Goal: Information Seeking & Learning: Check status

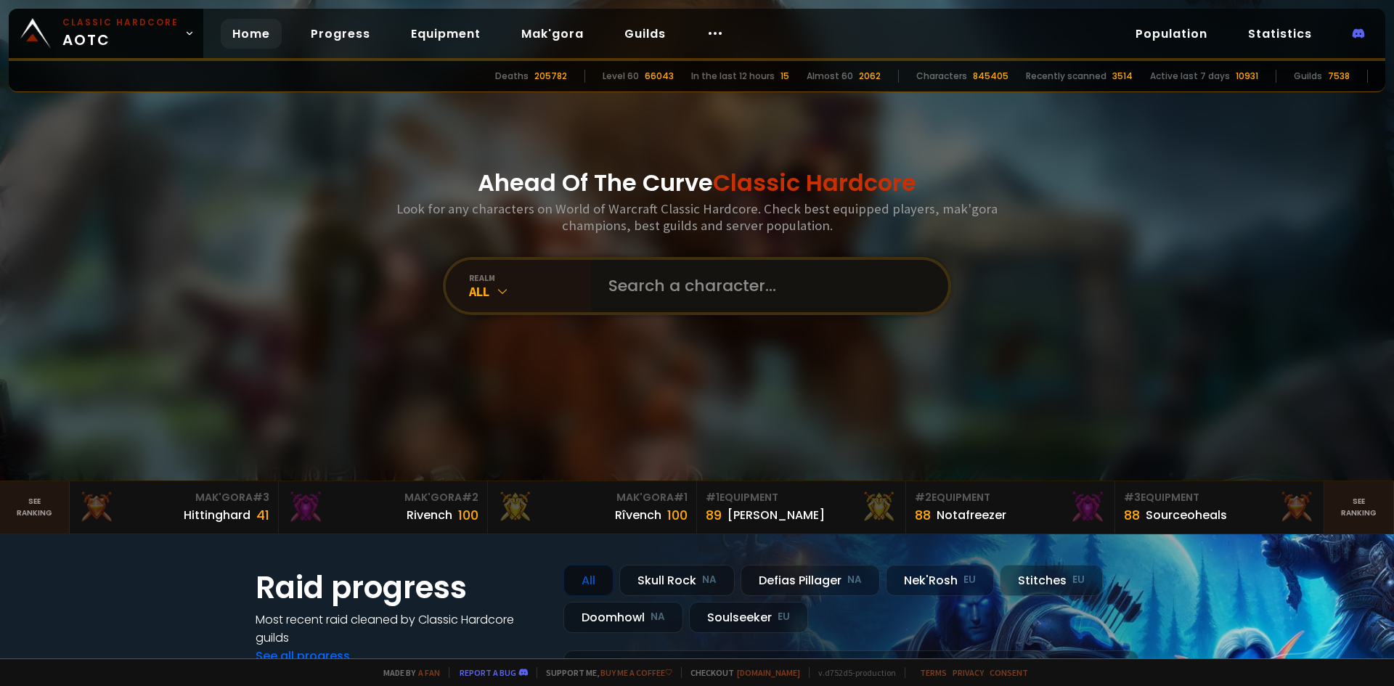
click at [652, 282] on input "text" at bounding box center [765, 286] width 331 height 52
type input "buttstab"
click at [657, 262] on input "text" at bounding box center [765, 286] width 331 height 52
type input "buttstabb"
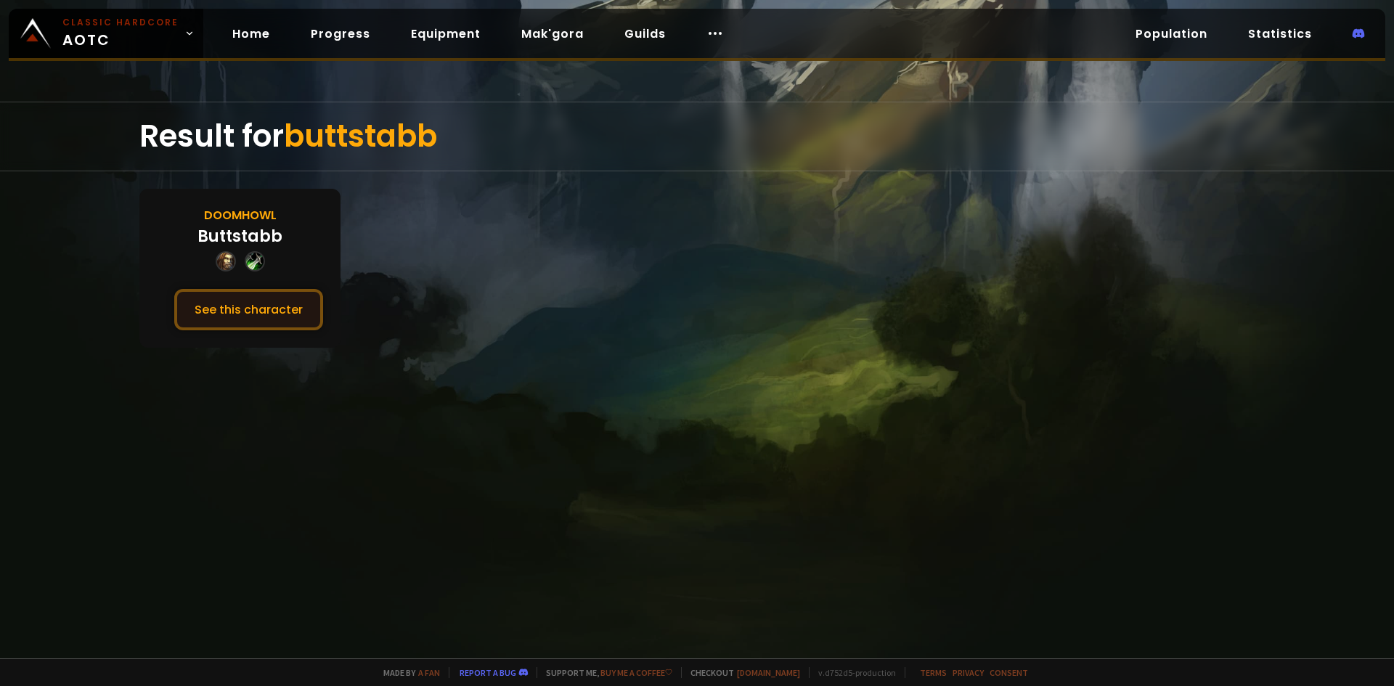
click at [263, 307] on button "See this character" at bounding box center [248, 309] width 149 height 41
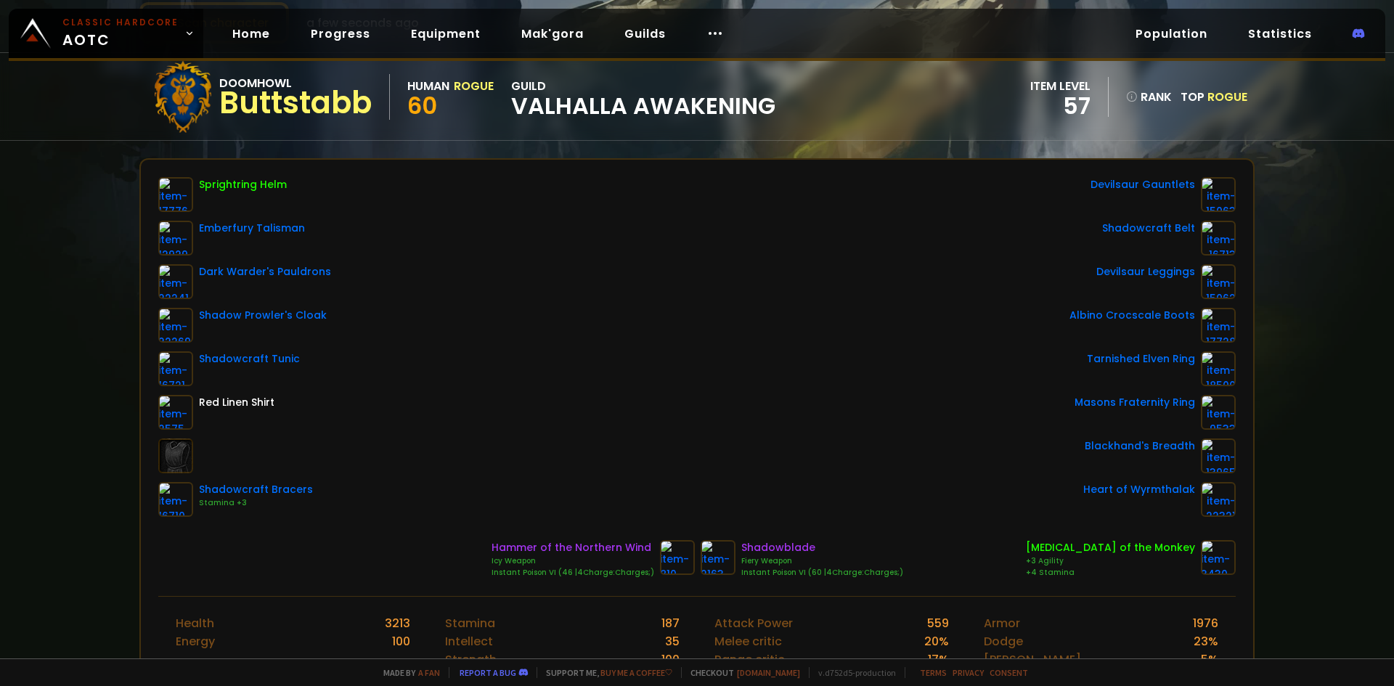
scroll to position [145, 0]
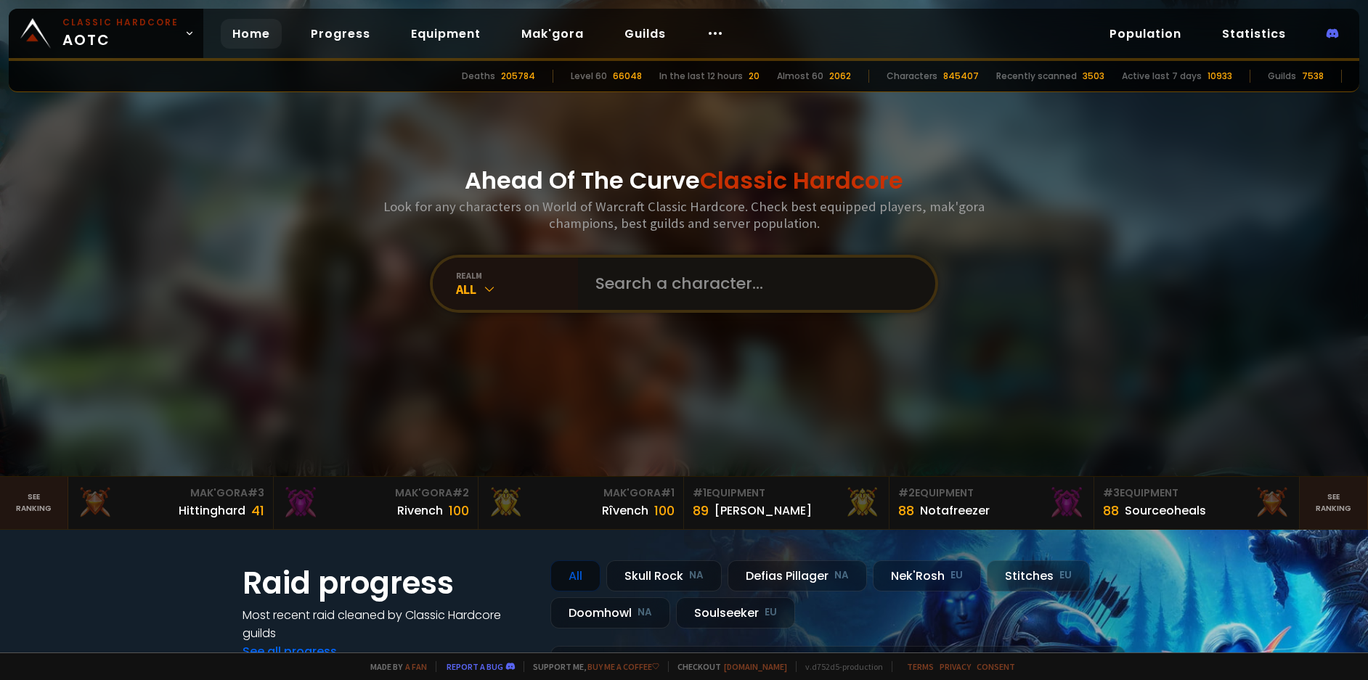
click at [688, 272] on input "text" at bounding box center [751, 284] width 331 height 52
type input "iornjawjr"
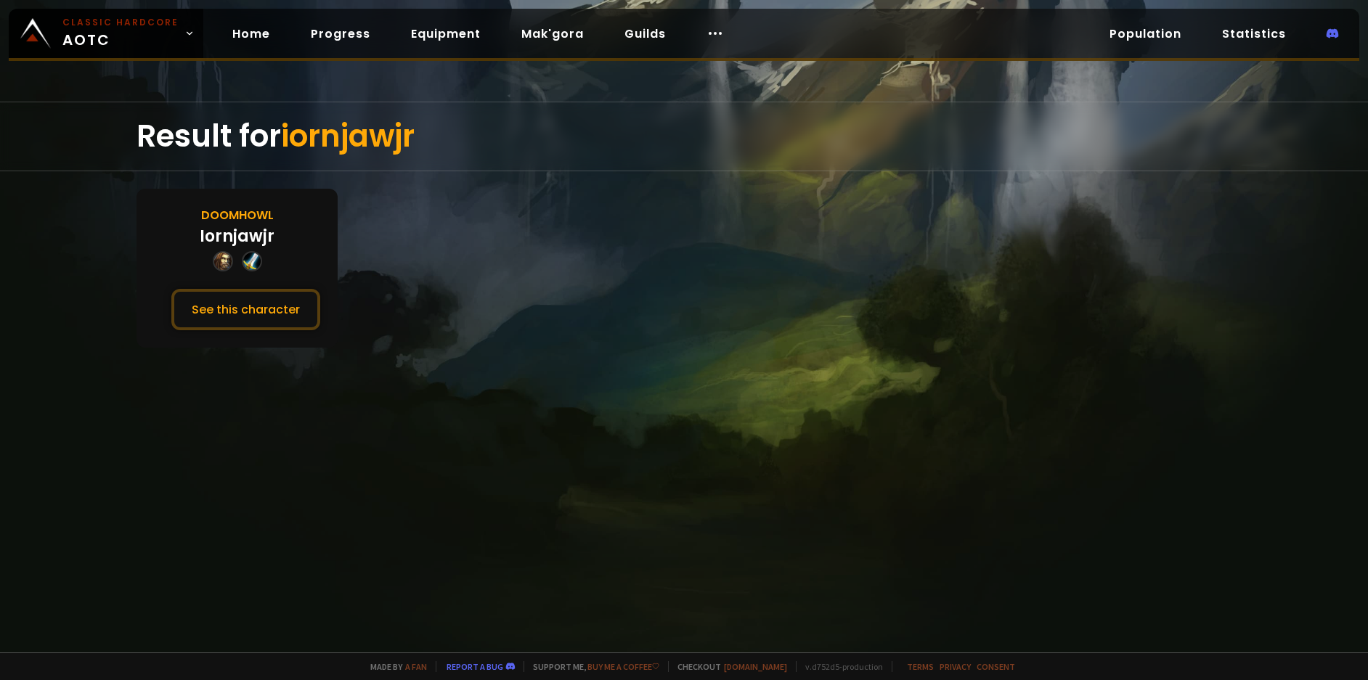
click at [267, 332] on div "Doomhowl Iornjawjr See this character" at bounding box center [236, 268] width 201 height 159
click at [261, 314] on button "See this character" at bounding box center [245, 309] width 149 height 41
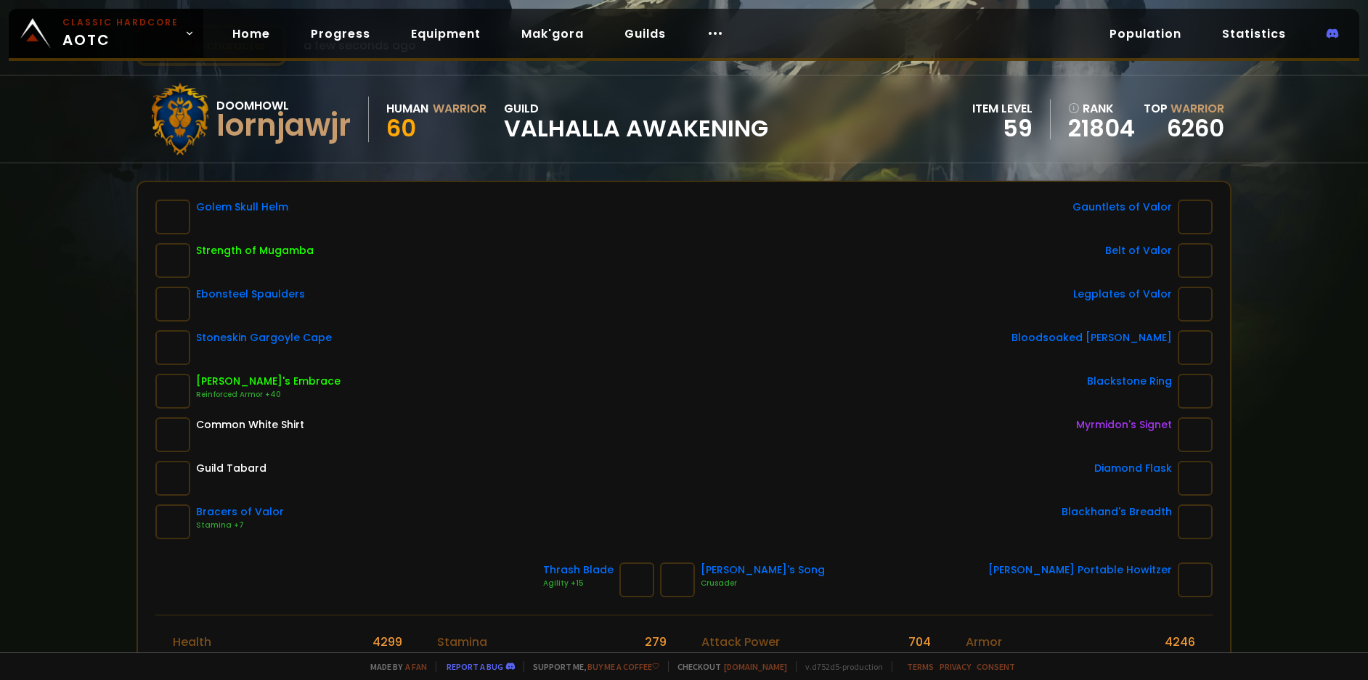
scroll to position [73, 0]
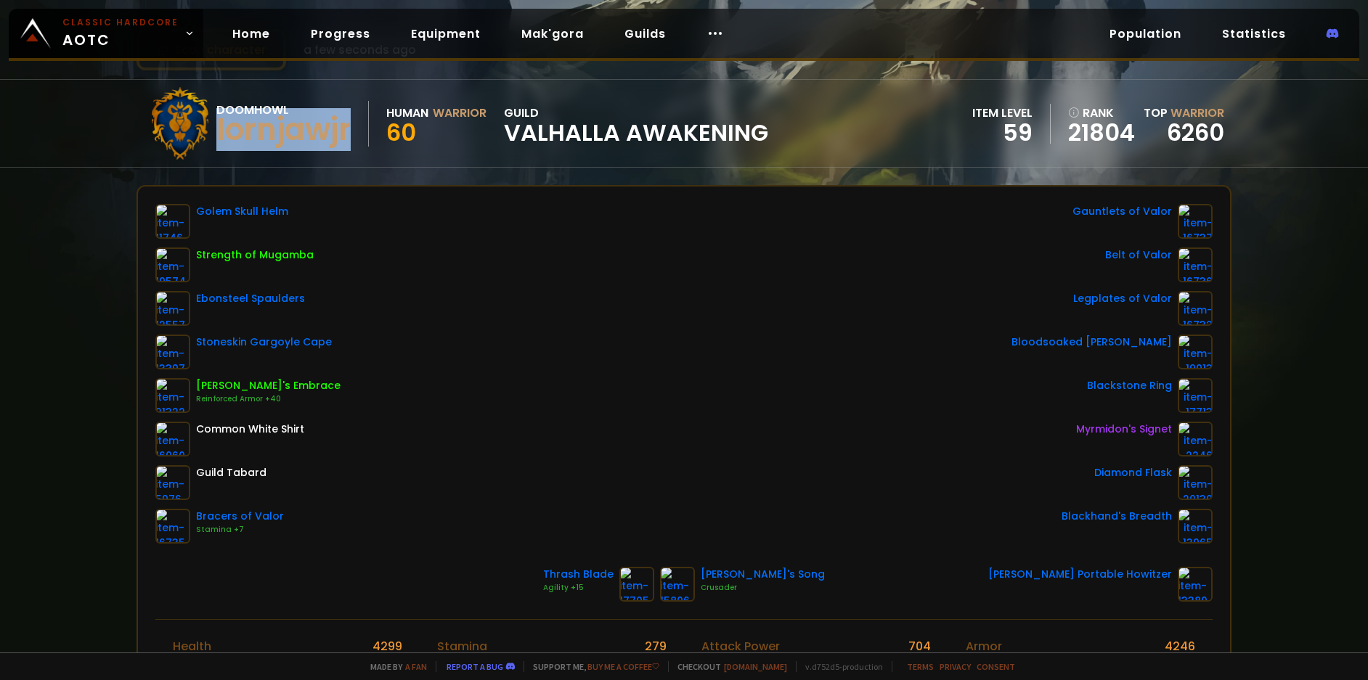
drag, startPoint x: 219, startPoint y: 128, endPoint x: 358, endPoint y: 128, distance: 138.6
click at [358, 128] on div "Doomhowl Iornjawjr" at bounding box center [292, 124] width 152 height 46
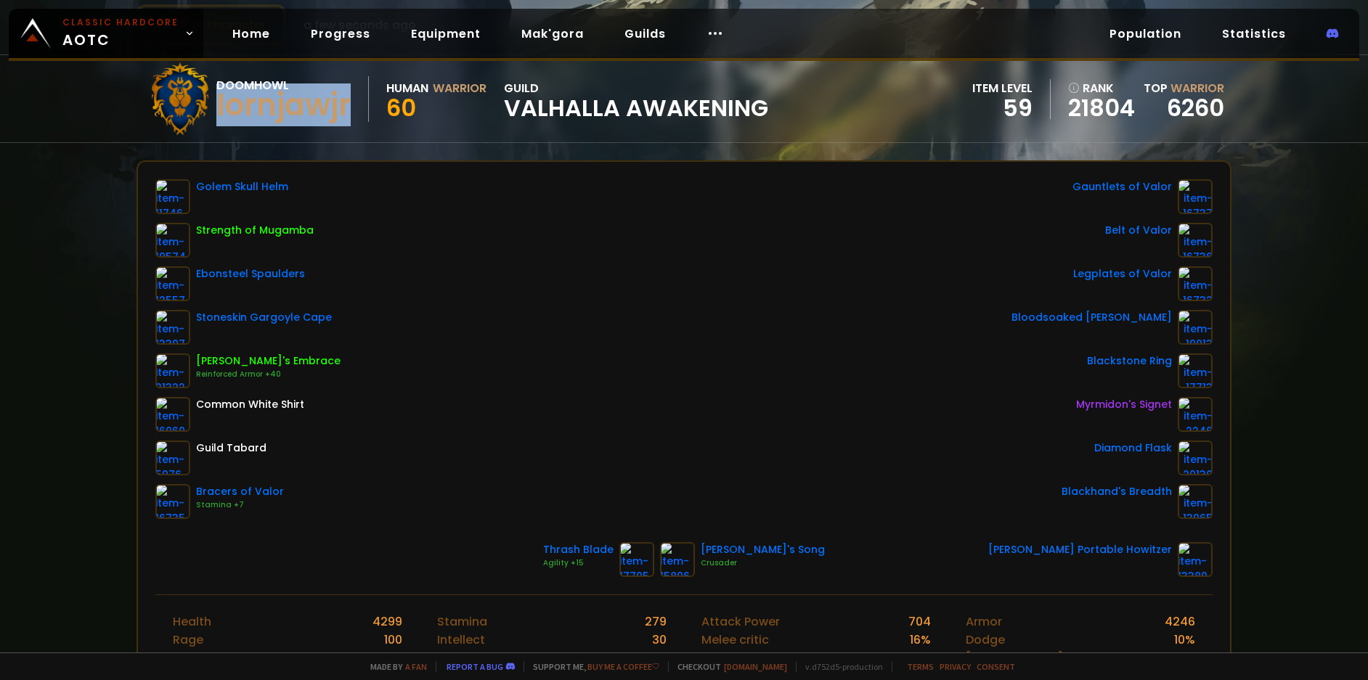
scroll to position [145, 0]
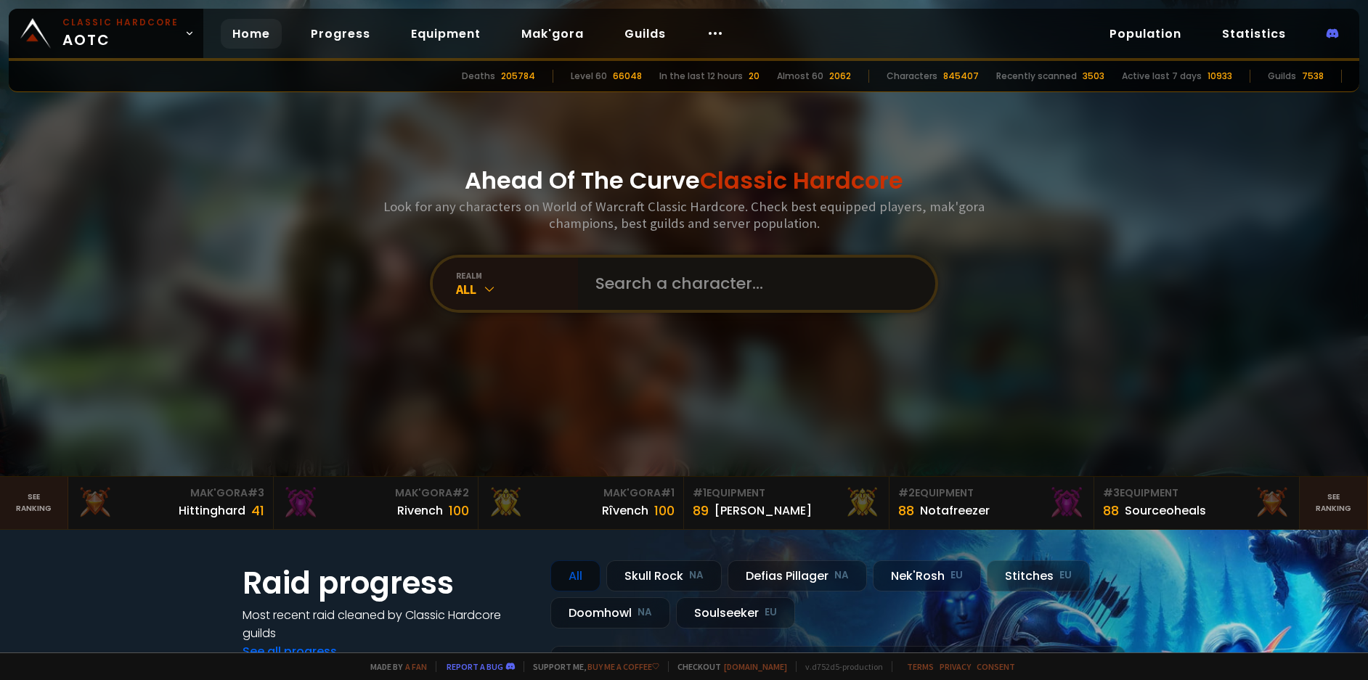
click at [658, 292] on input "text" at bounding box center [751, 284] width 331 height 52
type input "Kalefast"
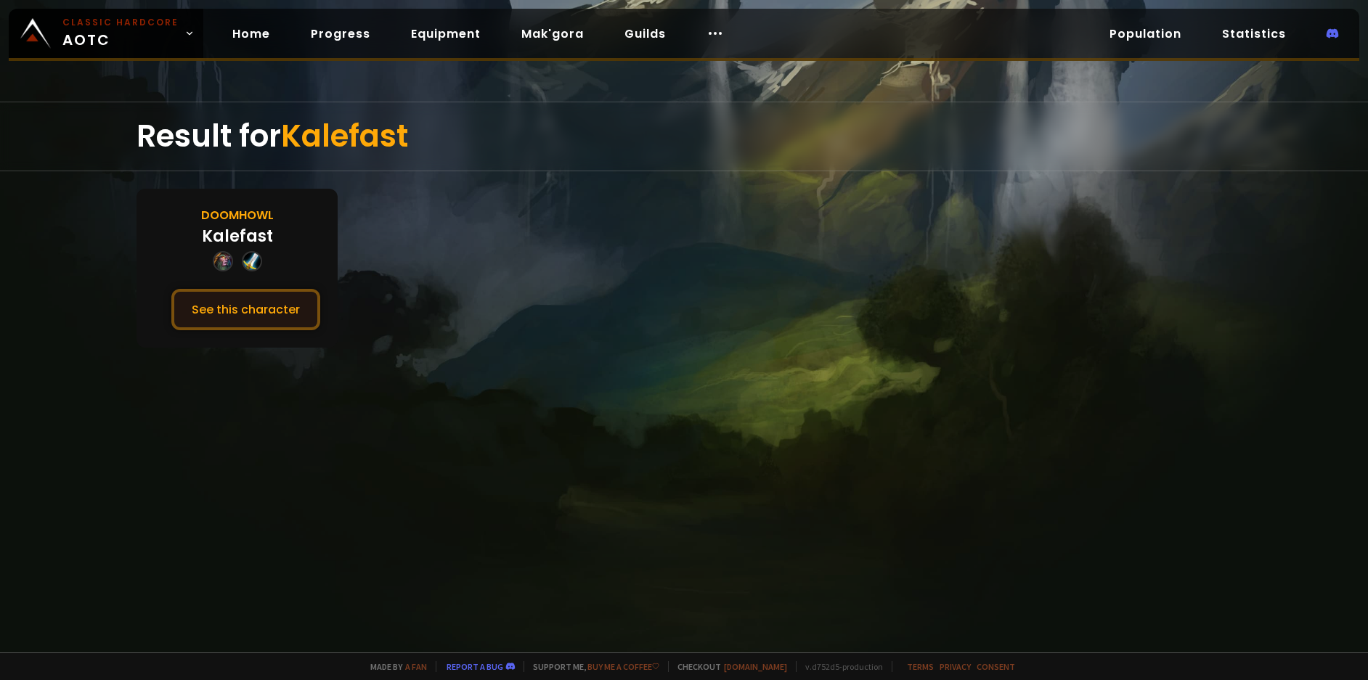
click at [257, 320] on button "See this character" at bounding box center [245, 309] width 149 height 41
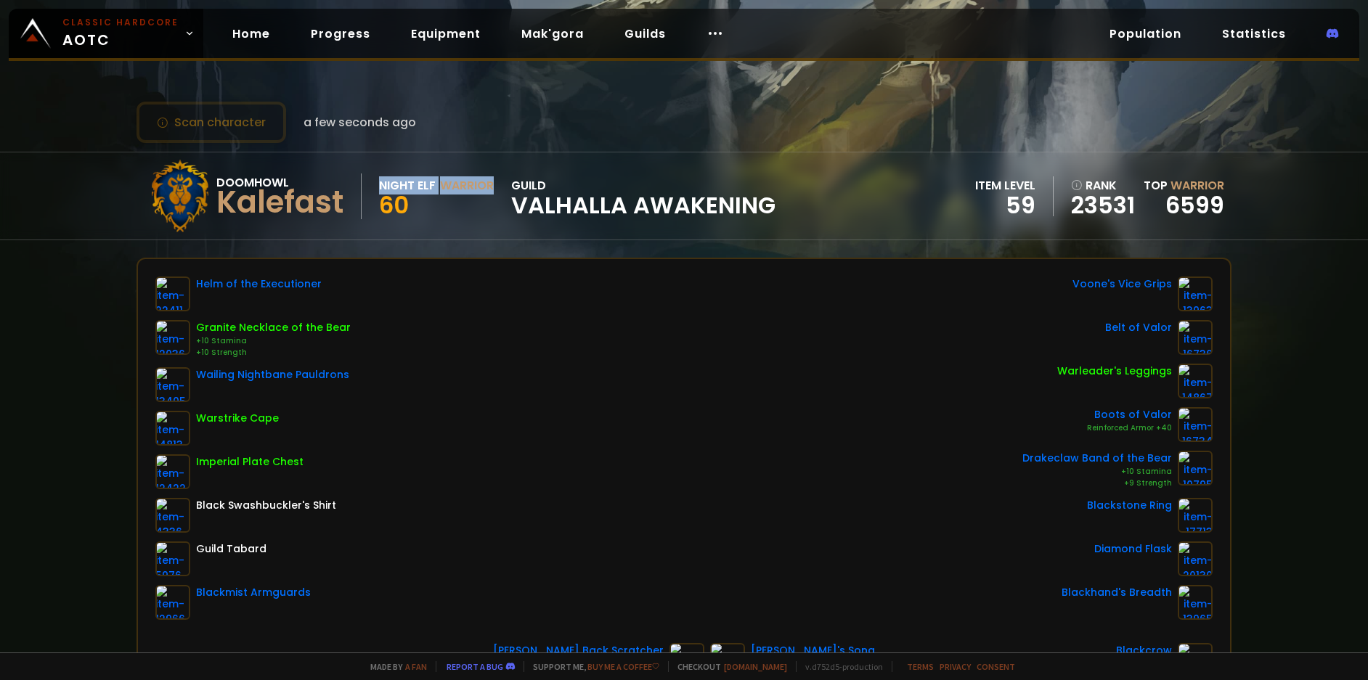
drag, startPoint x: 381, startPoint y: 184, endPoint x: 496, endPoint y: 185, distance: 114.7
click at [496, 185] on div "Doomhowl Kalefast Night Elf Warrior 60 guild Valhalla Awakening" at bounding box center [459, 196] width 631 height 73
drag, startPoint x: 496, startPoint y: 179, endPoint x: 380, endPoint y: 186, distance: 115.6
click at [380, 186] on div "Doomhowl Kalefast Night Elf Warrior 60 guild Valhalla Awakening" at bounding box center [459, 196] width 631 height 73
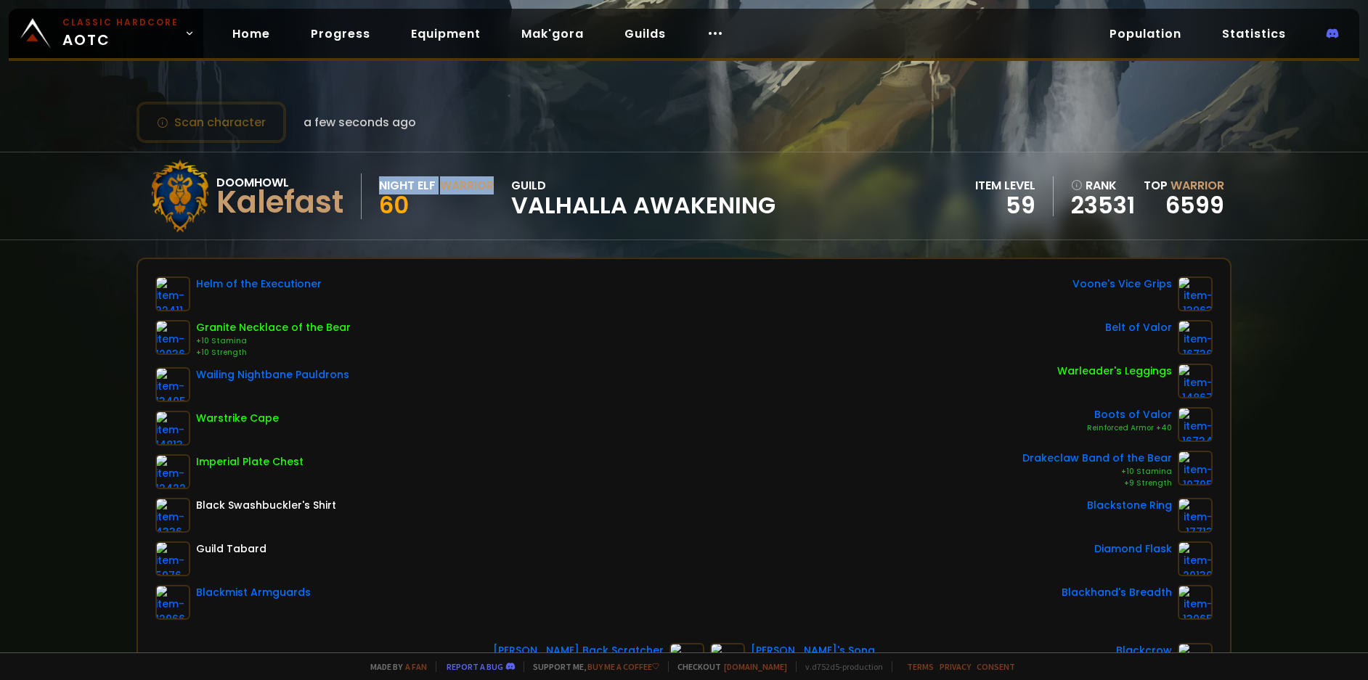
click at [380, 186] on div "Night Elf" at bounding box center [407, 185] width 57 height 18
drag, startPoint x: 380, startPoint y: 181, endPoint x: 494, endPoint y: 183, distance: 114.0
click at [494, 183] on div "Night Elf Warrior" at bounding box center [436, 185] width 115 height 18
click at [494, 183] on div "Warrior" at bounding box center [467, 185] width 54 height 18
drag, startPoint x: 511, startPoint y: 183, endPoint x: 562, endPoint y: 183, distance: 50.8
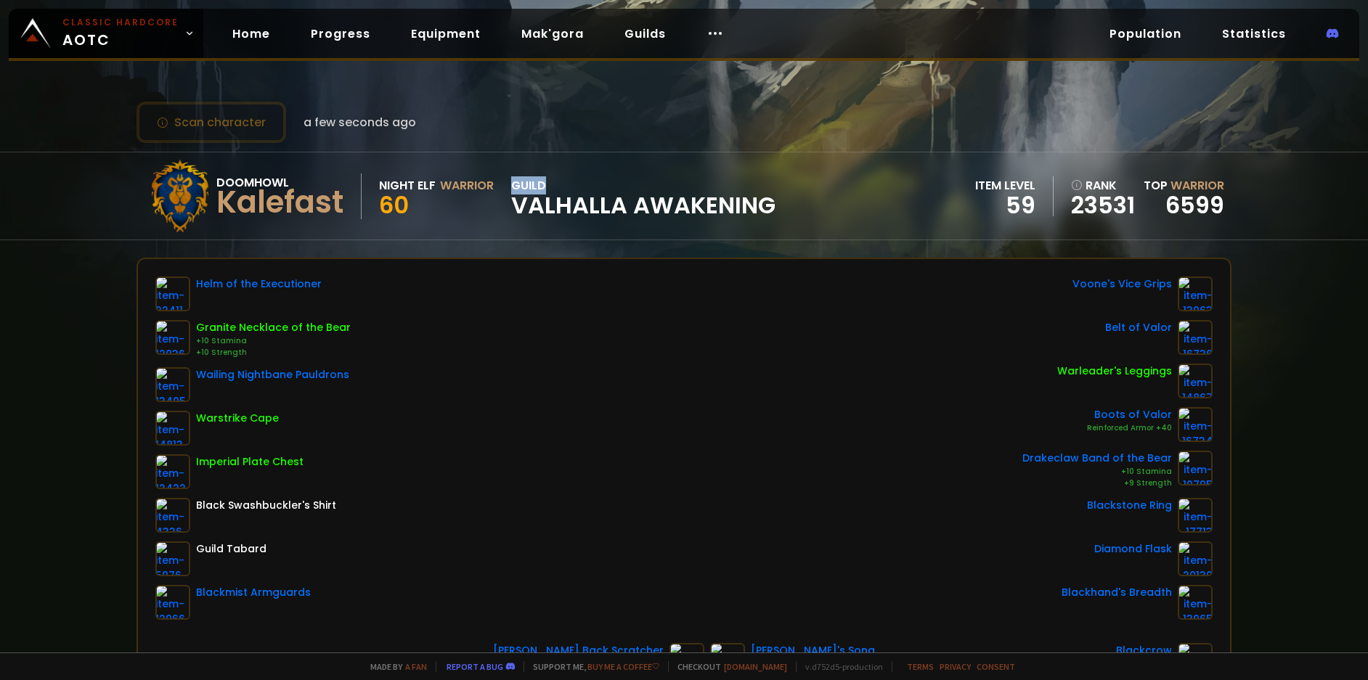
click at [562, 183] on div "guild Valhalla Awakening" at bounding box center [643, 196] width 264 height 40
click at [548, 195] on span "Valhalla Awakening" at bounding box center [643, 206] width 264 height 22
drag, startPoint x: 514, startPoint y: 201, endPoint x: 777, endPoint y: 208, distance: 263.6
click at [777, 208] on div "Doomhowl Kalefast Night Elf Warrior 60 guild Valhalla Awakening item level 59 r…" at bounding box center [683, 195] width 1094 height 87
drag, startPoint x: 777, startPoint y: 208, endPoint x: 931, endPoint y: 184, distance: 154.9
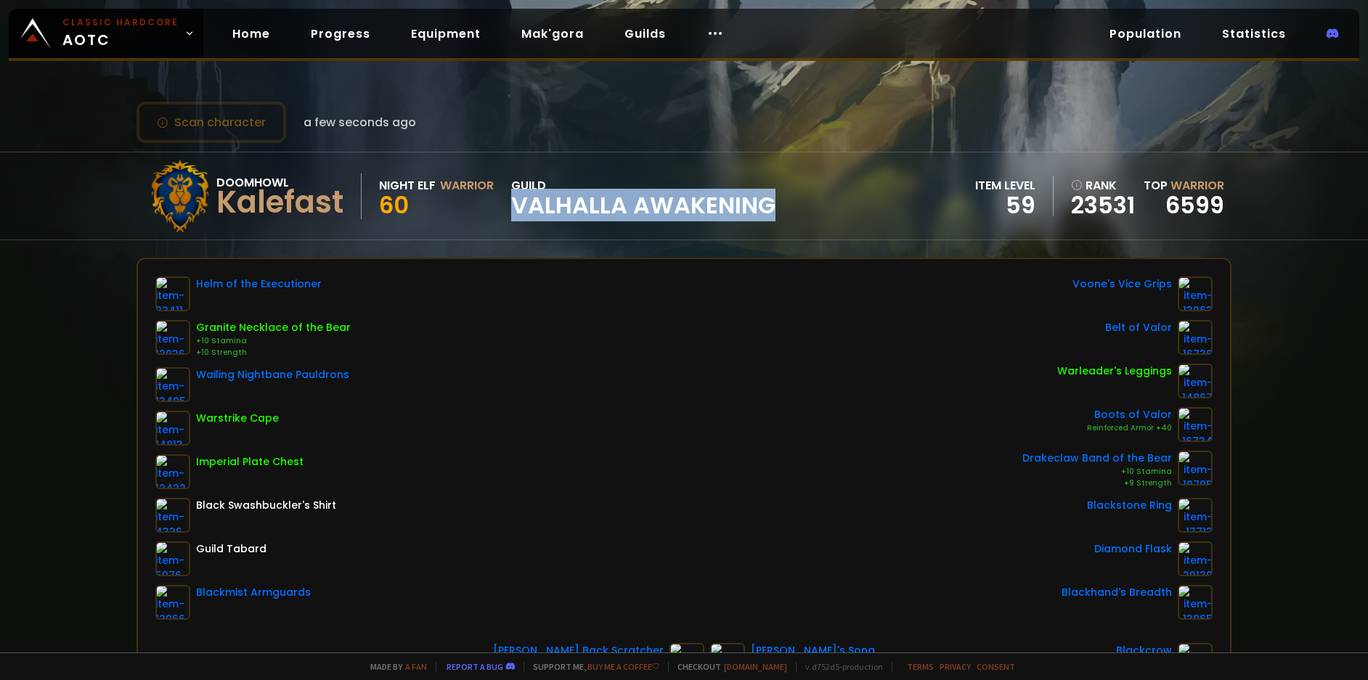
click at [779, 207] on div "Doomhowl Kalefast Night Elf Warrior 60 guild Valhalla Awakening item level 59 r…" at bounding box center [683, 195] width 1094 height 87
click at [986, 186] on div "item level" at bounding box center [1005, 185] width 60 height 18
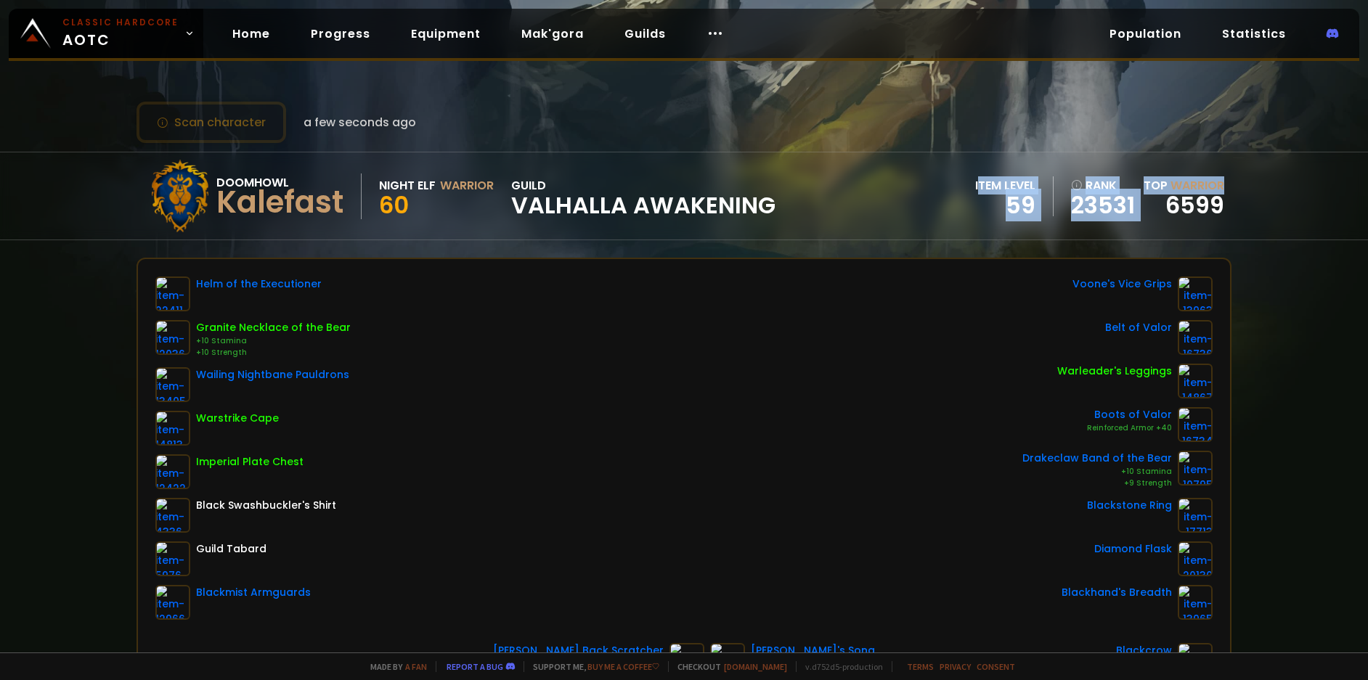
drag, startPoint x: 970, startPoint y: 183, endPoint x: 1214, endPoint y: 184, distance: 243.9
click at [1214, 184] on div "item level 59 rank 23531 Top Warrior 6599" at bounding box center [1099, 196] width 249 height 40
click at [1214, 183] on span "Warrior" at bounding box center [1197, 185] width 54 height 17
drag, startPoint x: 1217, startPoint y: 208, endPoint x: 964, endPoint y: 185, distance: 254.4
click at [964, 185] on div "Doomhowl Kalefast Night Elf Warrior 60 guild Valhalla Awakening item level 59 r…" at bounding box center [683, 195] width 1094 height 87
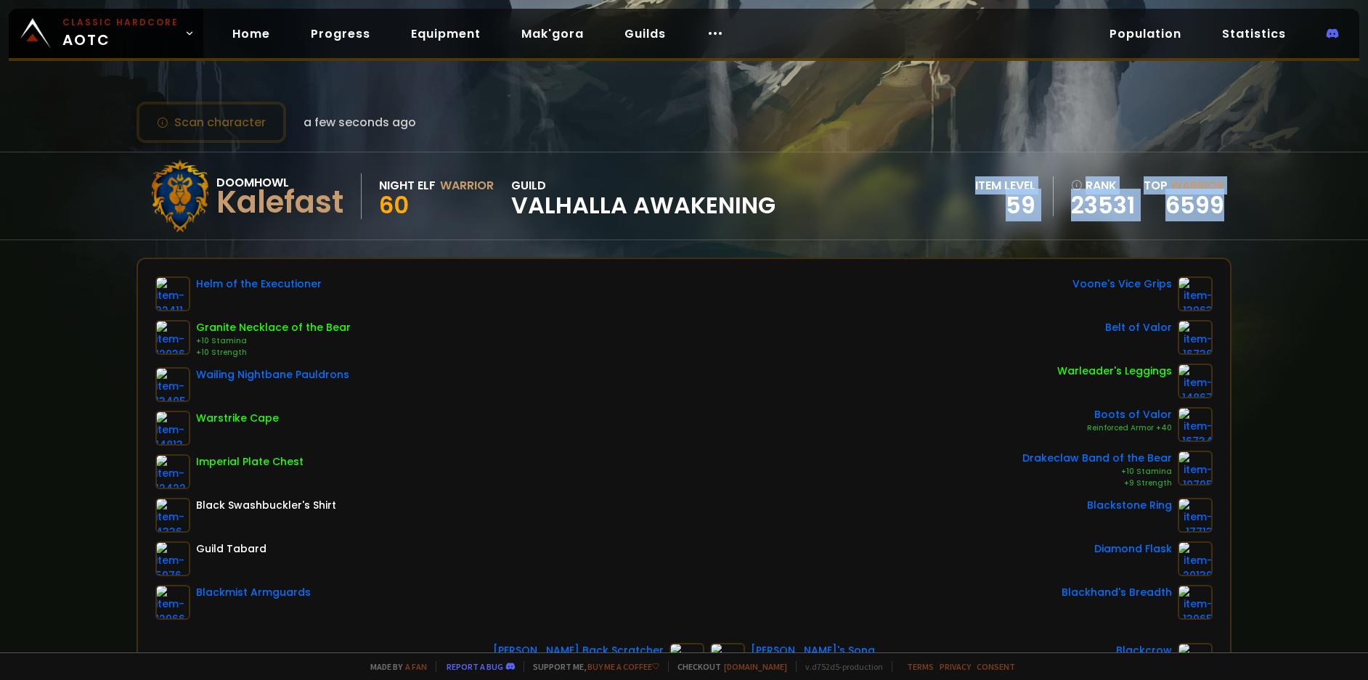
click at [975, 185] on div "item level" at bounding box center [1005, 185] width 60 height 18
